Goal: Transaction & Acquisition: Purchase product/service

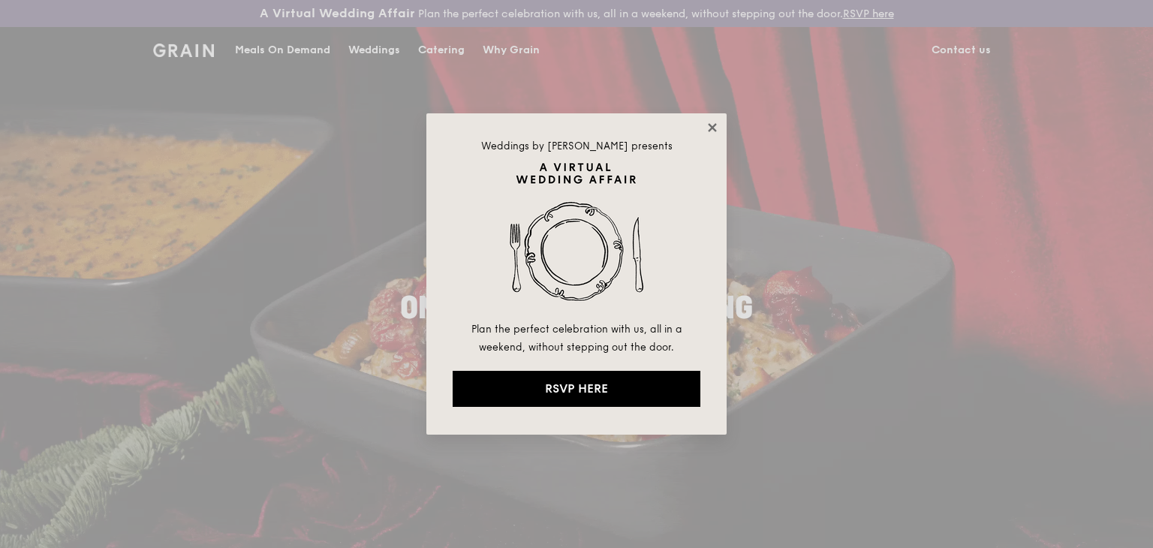
click at [713, 126] on icon at bounding box center [712, 127] width 8 height 8
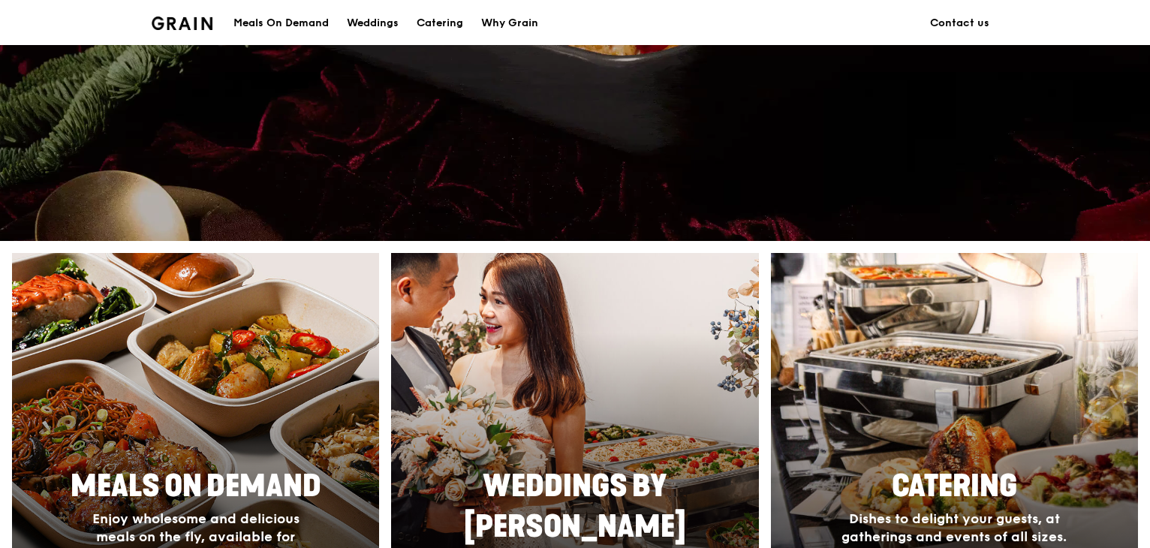
scroll to position [751, 0]
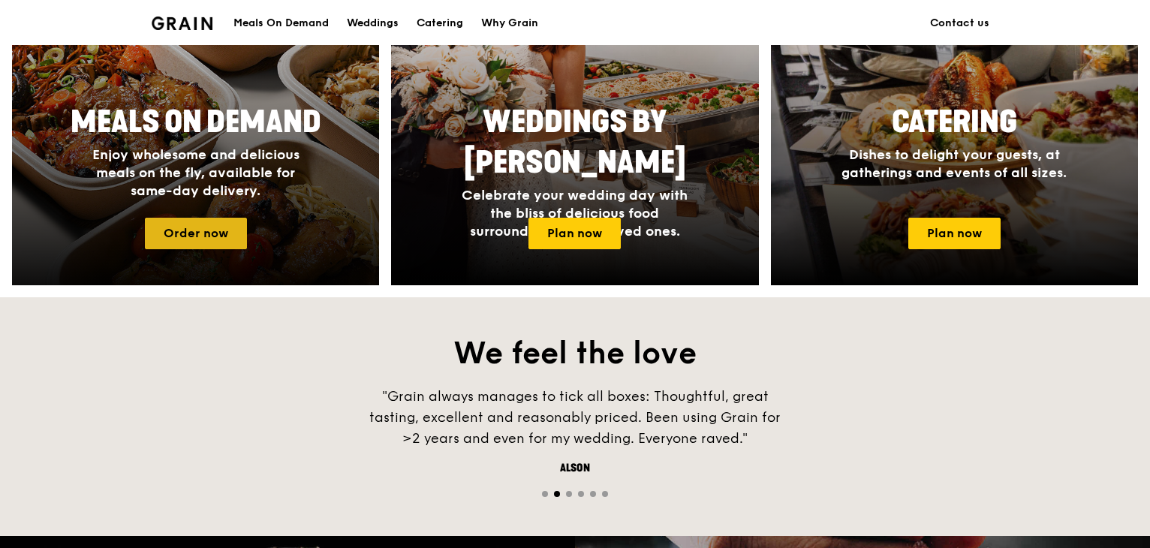
click at [179, 240] on link "Order now" at bounding box center [196, 234] width 102 height 32
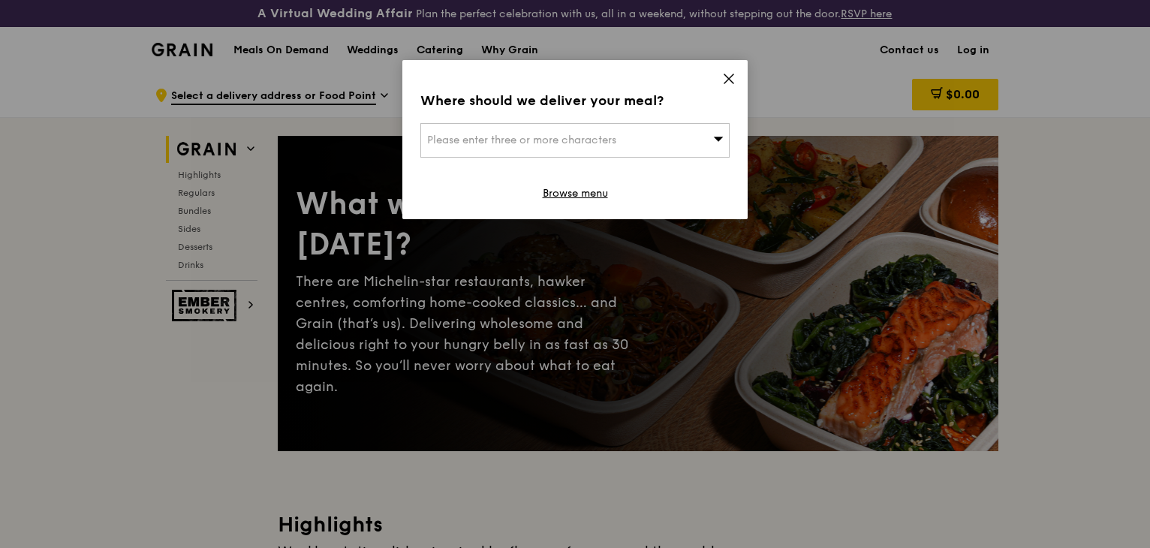
click at [522, 137] on span "Please enter three or more characters" at bounding box center [521, 140] width 189 height 13
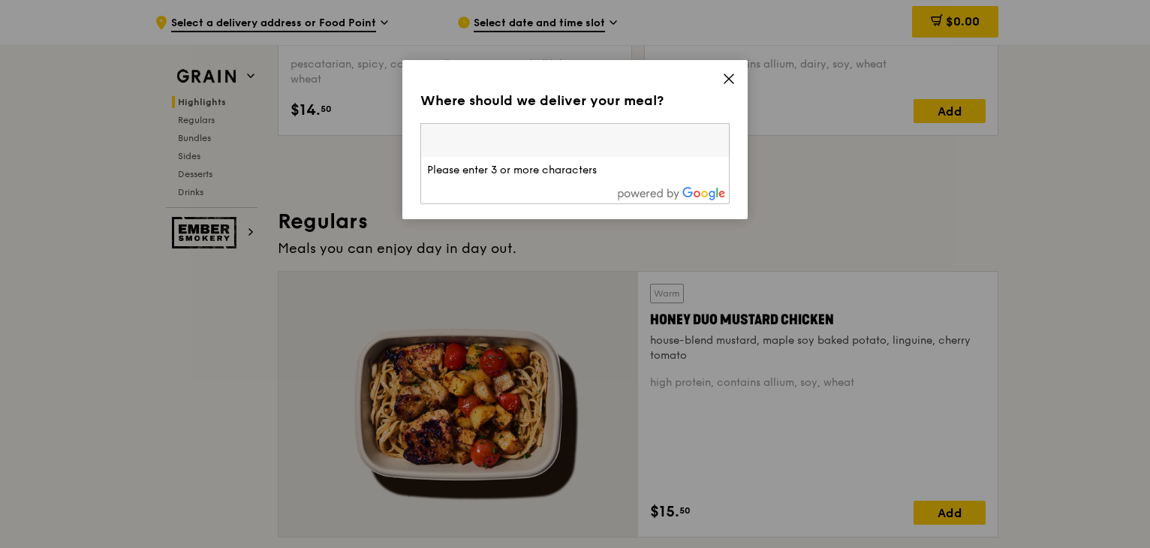
scroll to position [958, 0]
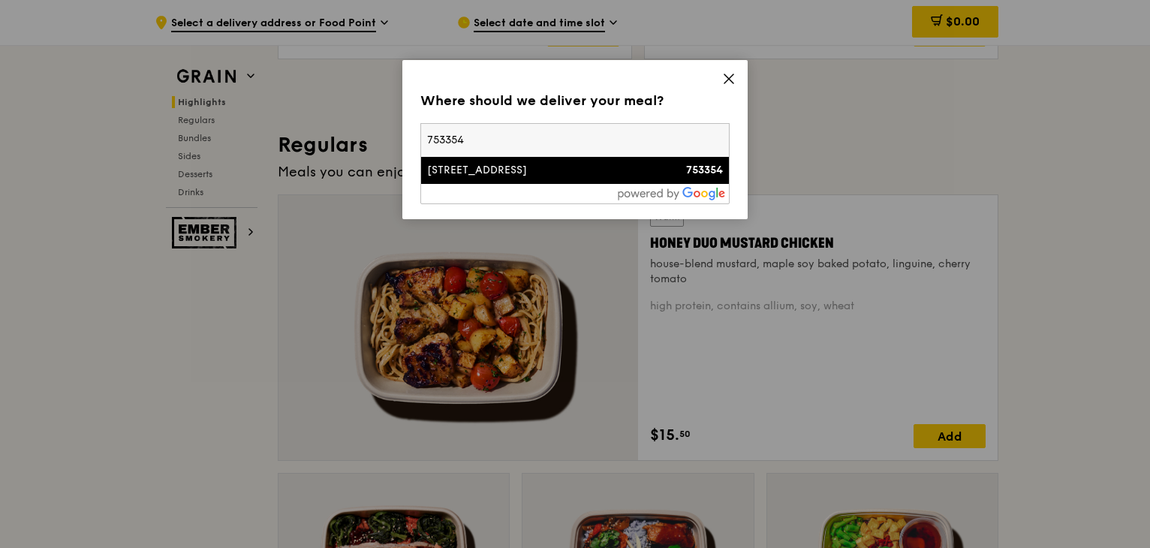
type input "753354"
click at [520, 176] on div "[STREET_ADDRESS]" at bounding box center [538, 170] width 222 height 15
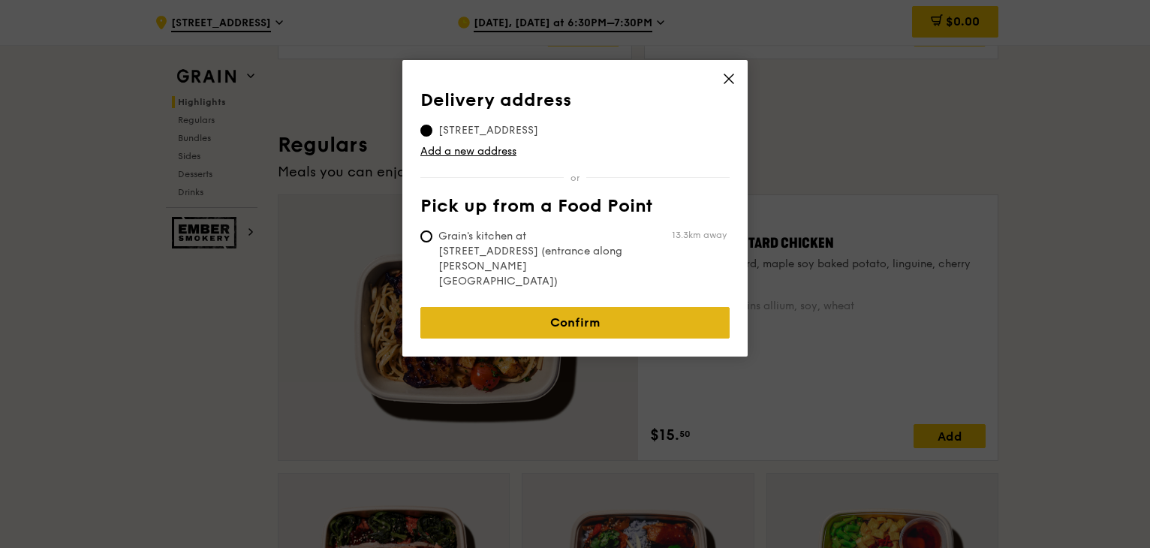
scroll to position [943, 0]
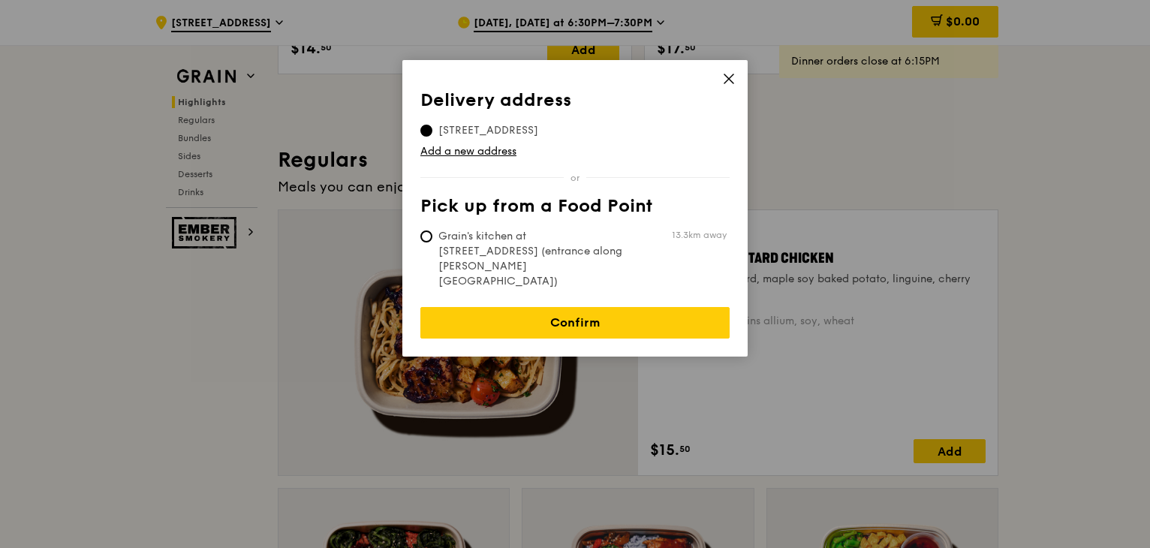
click at [439, 232] on span "Grain's kitchen at [STREET_ADDRESS] (entrance along [PERSON_NAME][GEOGRAPHIC_DA…" at bounding box center [532, 259] width 224 height 60
click at [432, 232] on input "Grain's kitchen at [STREET_ADDRESS] (entrance along [PERSON_NAME][GEOGRAPHIC_DA…" at bounding box center [426, 237] width 12 height 12
radio input "true"
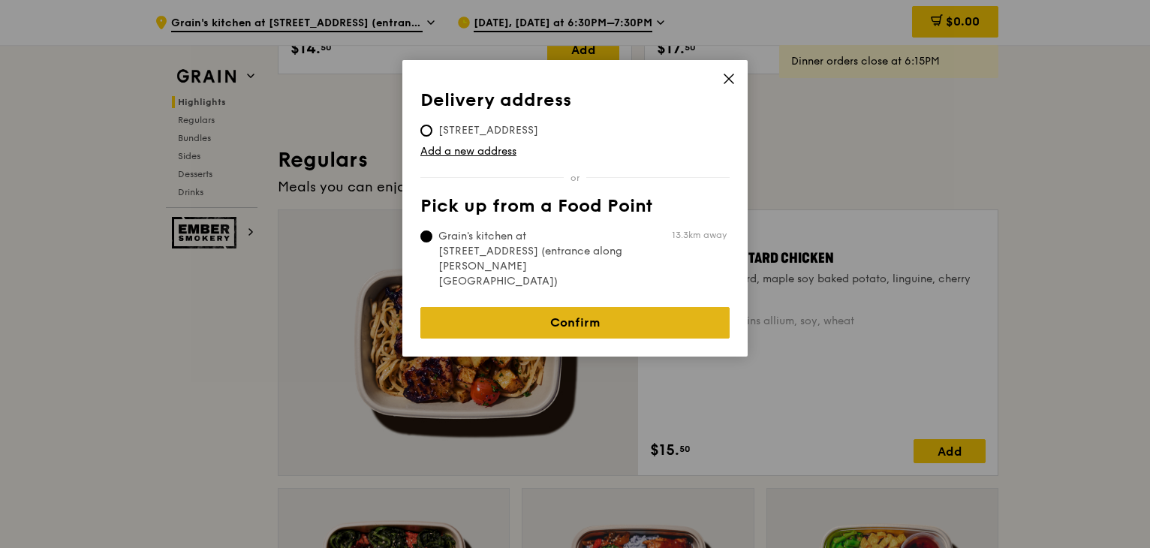
click at [538, 307] on link "Confirm" at bounding box center [574, 323] width 309 height 32
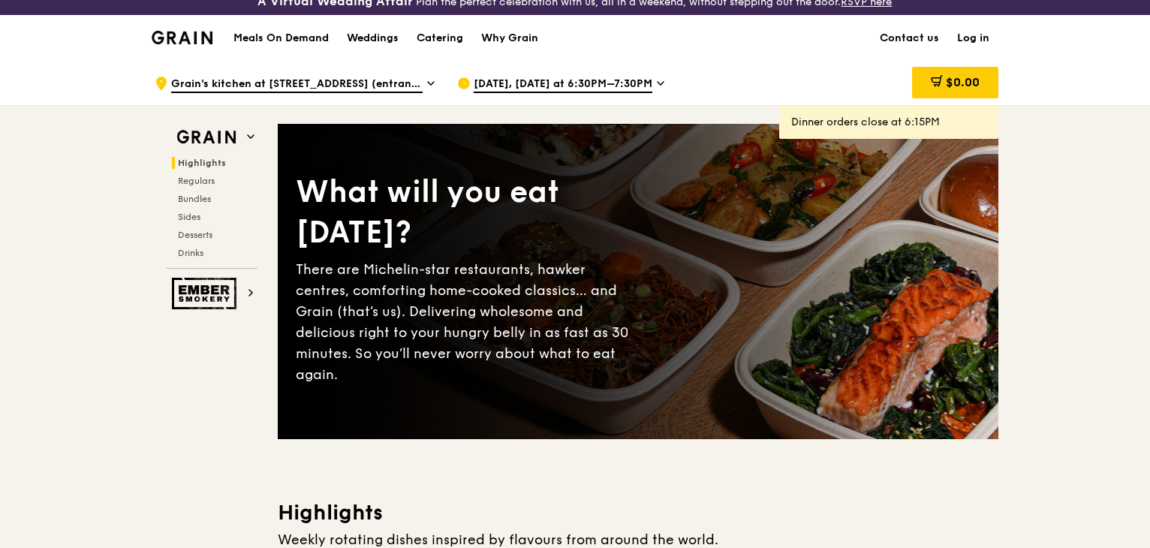
scroll to position [0, 0]
